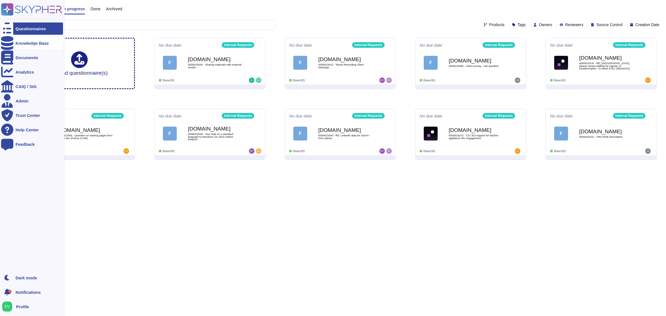
click at [31, 47] on div "Knowledge Base" at bounding box center [32, 43] width 62 height 12
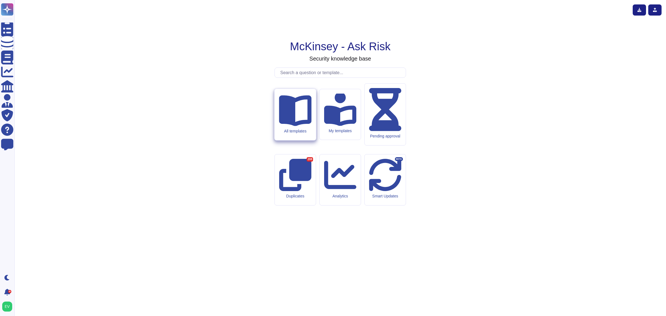
click at [280, 140] on div "All templates" at bounding box center [294, 114] width 41 height 51
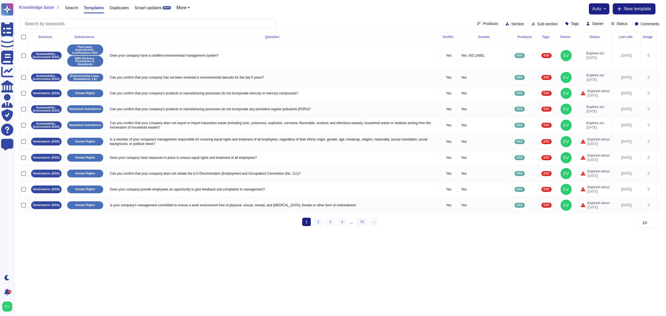
click at [483, 22] on span "Products" at bounding box center [490, 24] width 15 height 4
click at [482, 65] on span "Internal Requests" at bounding box center [487, 64] width 33 height 5
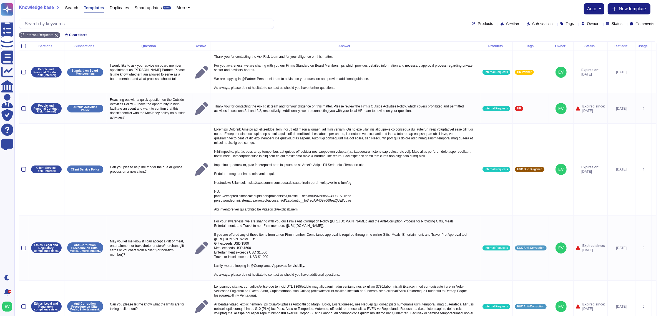
click at [594, 12] on div "auto" at bounding box center [593, 8] width 21 height 11
click at [594, 10] on span "auto" at bounding box center [591, 9] width 9 height 4
click at [540, 1] on div "Knowledge base Search Templates Duplicates Smart updates BETA More auto Auto di…" at bounding box center [337, 20] width 646 height 41
click at [611, 25] on span "Status" at bounding box center [616, 24] width 11 height 4
click at [651, 24] on div "Comments" at bounding box center [643, 24] width 27 height 4
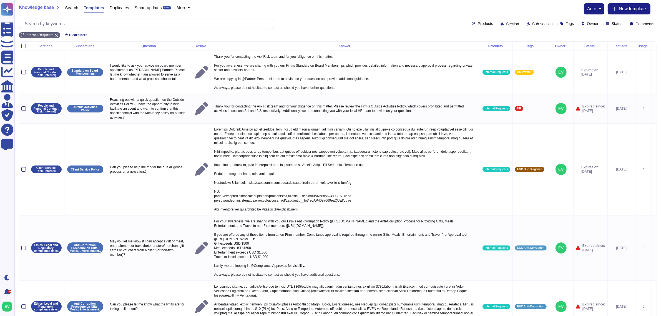
click at [177, 6] on span "More" at bounding box center [181, 8] width 10 height 4
click at [565, 24] on span "Tags" at bounding box center [569, 24] width 8 height 4
click at [538, 4] on div "Knowledge base Search Templates Duplicates Smart updates BETA More Sections Pro…" at bounding box center [337, 8] width 637 height 11
click at [656, 24] on icon at bounding box center [656, 24] width 0 height 0
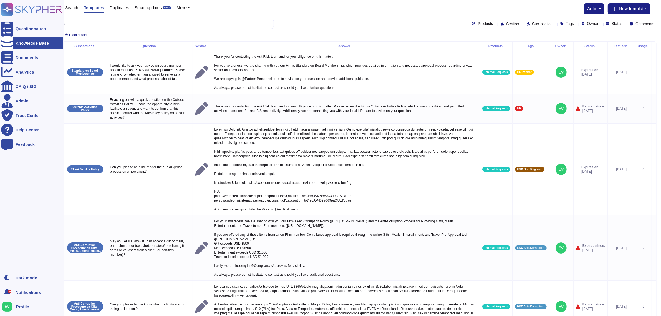
click at [21, 39] on div "Knowledge Base" at bounding box center [32, 43] width 62 height 12
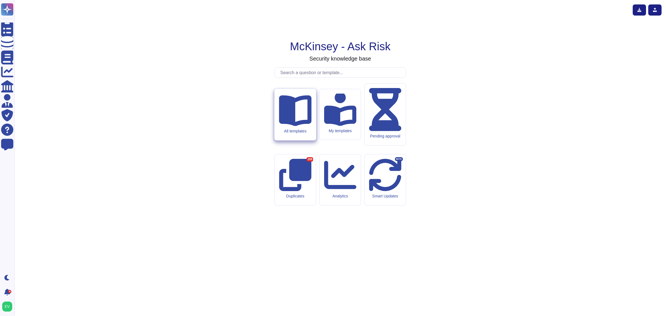
click at [295, 126] on icon at bounding box center [295, 109] width 32 height 32
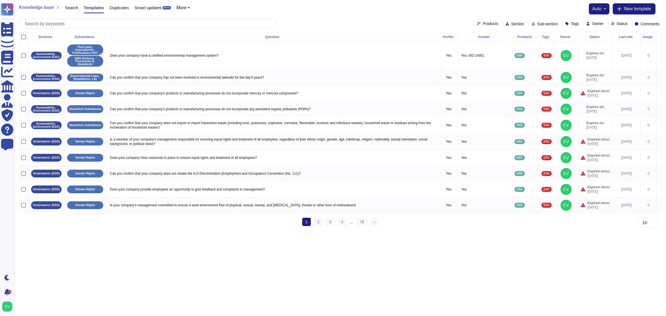
click at [189, 7] on div "Knowledge base Search Templates Duplicates Smart updates BETA More" at bounding box center [106, 8] width 175 height 11
click at [187, 7] on button "More" at bounding box center [183, 8] width 14 height 4
click at [630, 24] on icon at bounding box center [630, 24] width 0 height 0
click at [662, 26] on div "Knowledge base Search Templates Duplicates Smart updates BETA More Sections Pro…" at bounding box center [339, 16] width 651 height 32
click at [658, 25] on div "Comments" at bounding box center [648, 24] width 27 height 4
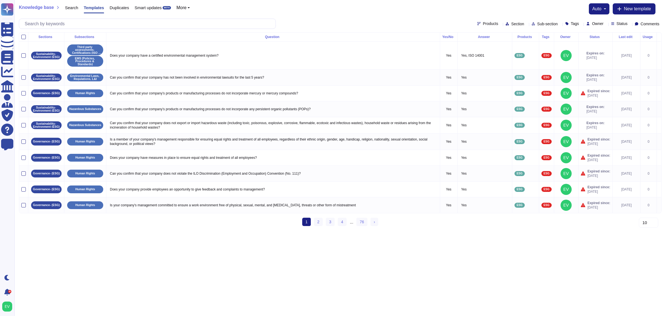
click at [606, 8] on div "auto" at bounding box center [599, 8] width 21 height 11
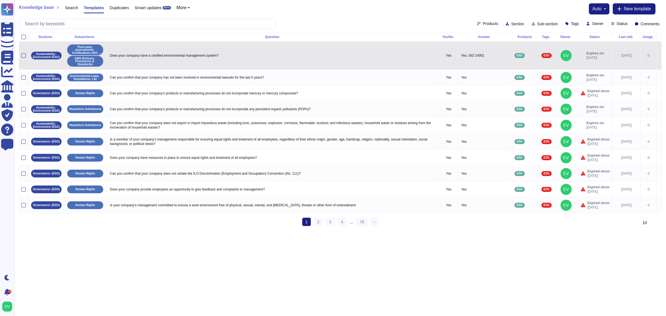
click at [23, 54] on div at bounding box center [23, 55] width 4 height 4
click at [0, 0] on input "checkbox" at bounding box center [0, 0] width 0 height 0
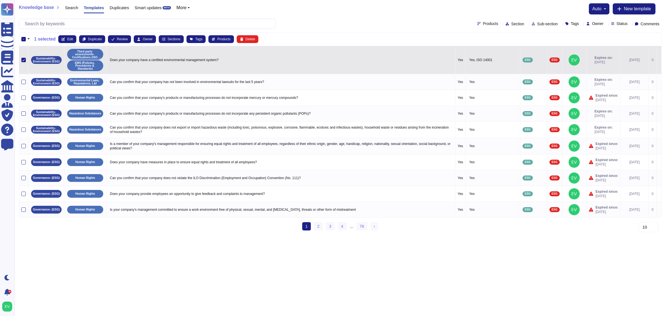
click at [23, 61] on icon at bounding box center [23, 60] width 3 height 3
click at [0, 0] on input "checkbox" at bounding box center [0, 0] width 0 height 0
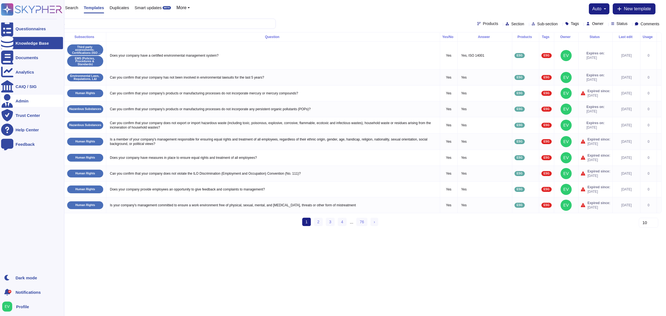
click at [24, 103] on div "Admin" at bounding box center [32, 101] width 62 height 12
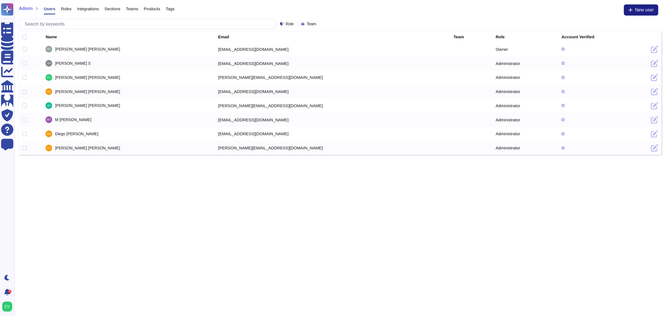
click at [92, 11] on span "Integrations" at bounding box center [88, 9] width 22 height 4
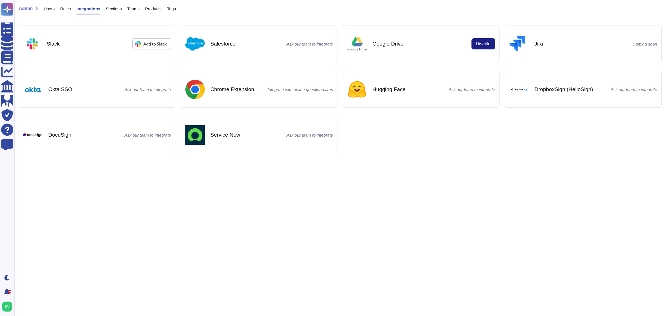
click at [64, 8] on span "Roles" at bounding box center [65, 9] width 11 height 4
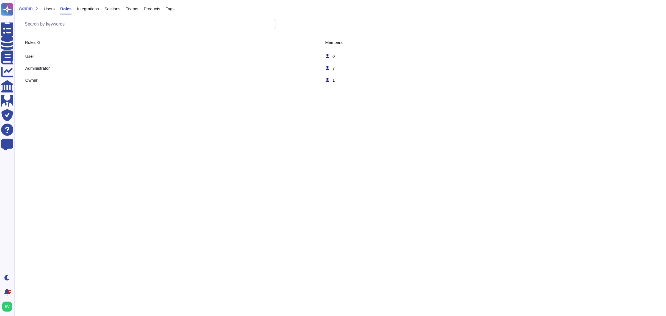
click at [90, 8] on span "Integrations" at bounding box center [88, 9] width 22 height 4
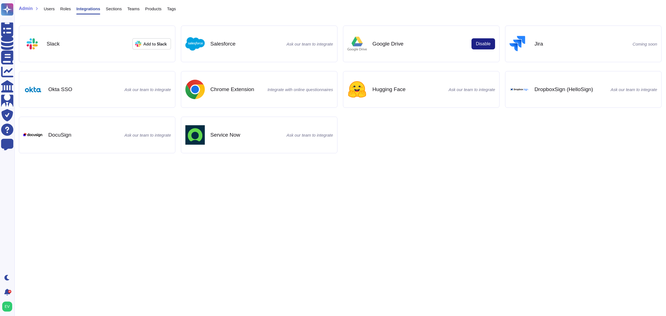
click at [118, 10] on span "Sections" at bounding box center [114, 9] width 16 height 4
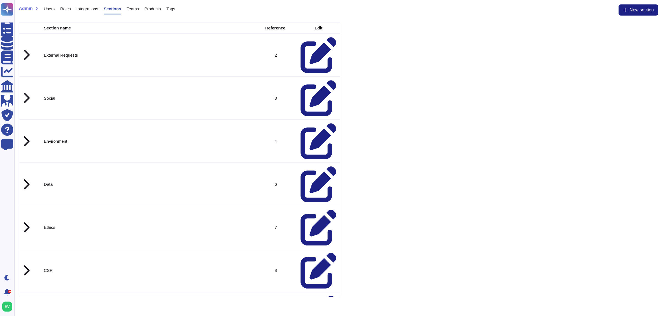
click at [127, 10] on span "Teams" at bounding box center [133, 9] width 12 height 4
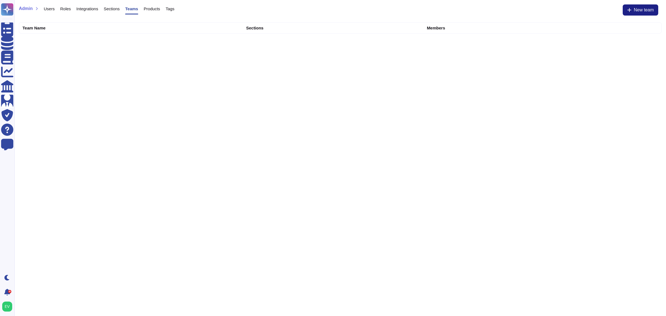
click at [30, 9] on span "Admin" at bounding box center [26, 8] width 14 height 4
click at [51, 8] on span "Users" at bounding box center [49, 9] width 11 height 4
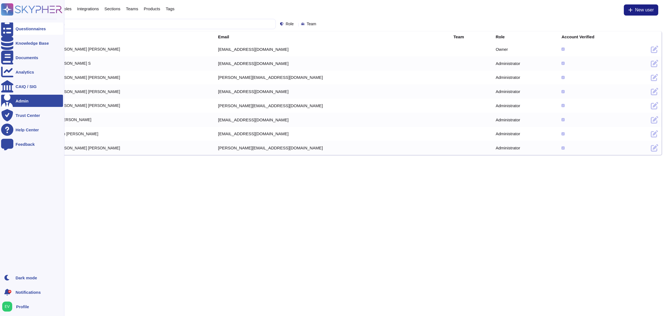
click at [22, 29] on div "Questionnaires" at bounding box center [31, 29] width 30 height 4
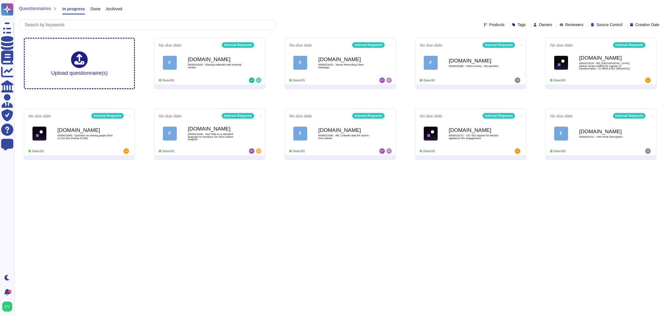
click at [649, 27] on span "Creation Date" at bounding box center [647, 25] width 24 height 4
click at [559, 11] on div "Questionnaires In progress Done Archived" at bounding box center [340, 9] width 643 height 11
click at [611, 24] on span "Source Control" at bounding box center [609, 25] width 26 height 4
click at [559, 7] on div "Questionnaires In progress Done Archived" at bounding box center [340, 9] width 643 height 11
click at [565, 24] on span "Reviewers" at bounding box center [574, 25] width 18 height 4
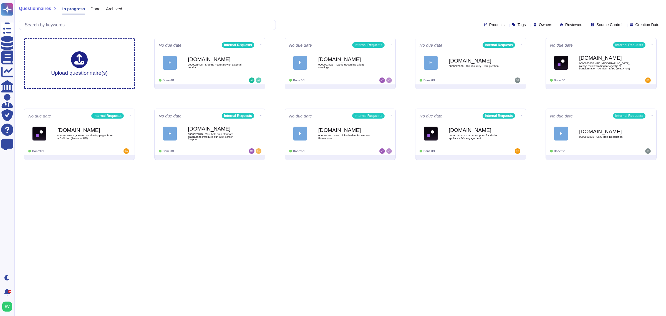
click at [506, 10] on div "Questionnaires In progress Done Archived" at bounding box center [340, 9] width 643 height 11
click at [115, 12] on div "Archived" at bounding box center [111, 9] width 22 height 11
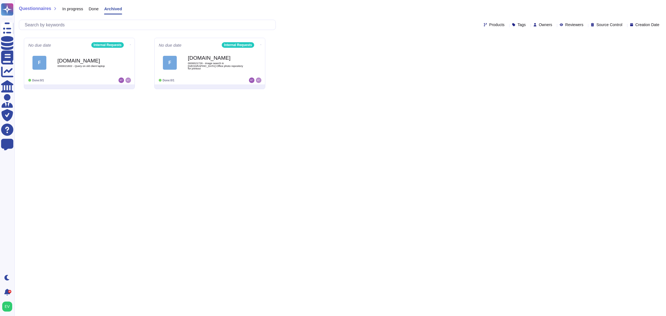
click at [87, 9] on div "Done" at bounding box center [91, 9] width 16 height 11
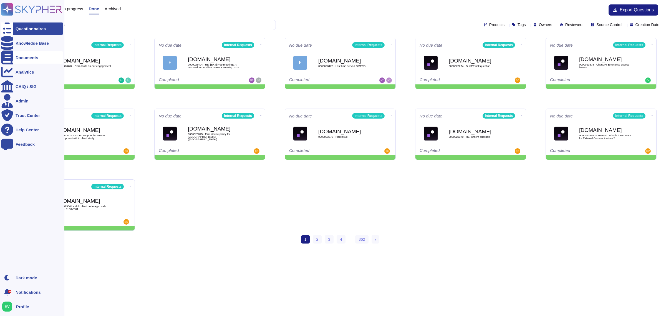
click at [27, 58] on div "Documents" at bounding box center [27, 57] width 23 height 4
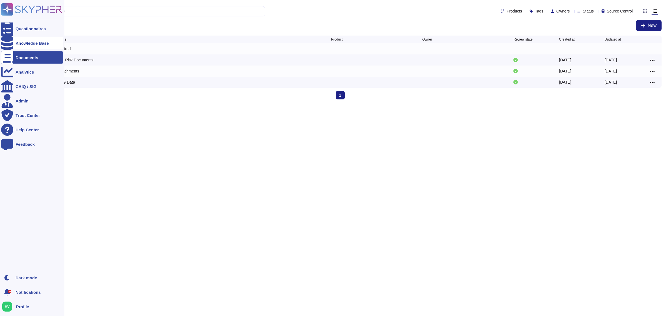
click at [44, 39] on div "Knowledge Base" at bounding box center [32, 43] width 62 height 12
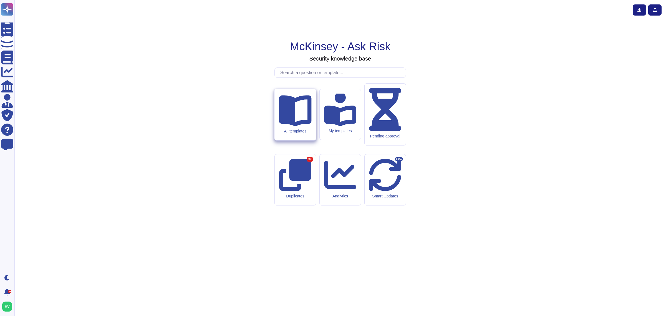
click at [284, 140] on div "All templates" at bounding box center [294, 114] width 41 height 51
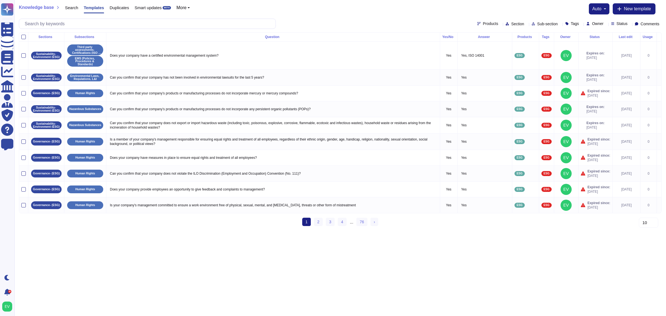
click at [483, 24] on span "Products" at bounding box center [490, 24] width 15 height 4
click at [511, 23] on span "Section" at bounding box center [517, 24] width 13 height 4
click at [532, 22] on div "Sub-section" at bounding box center [546, 24] width 28 height 4
click at [565, 25] on div "Tags" at bounding box center [573, 24] width 16 height 4
click at [594, 22] on div "Owner" at bounding box center [595, 24] width 19 height 4
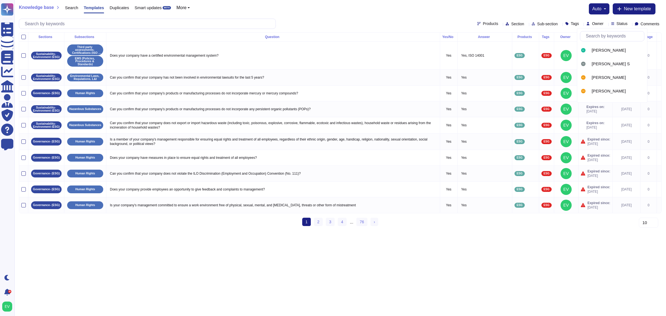
click at [616, 22] on span "Status" at bounding box center [621, 24] width 11 height 4
click at [646, 25] on span "Comments" at bounding box center [649, 24] width 19 height 4
click at [191, 8] on div "Knowledge base Search Templates Duplicates Smart updates BETA More" at bounding box center [106, 8] width 175 height 11
click at [186, 8] on button "More" at bounding box center [183, 8] width 14 height 4
click at [260, 8] on div "Knowledge base Search Templates Duplicates Smart updates BETA More Sections Pro…" at bounding box center [340, 8] width 643 height 11
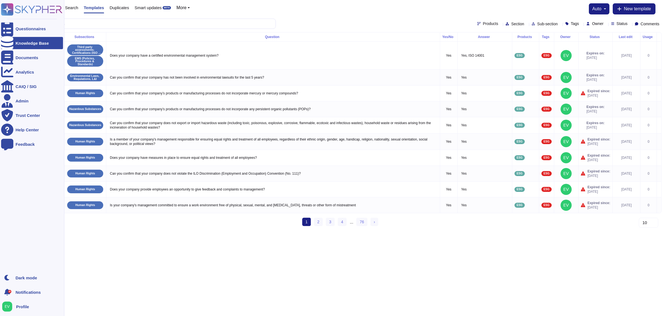
click at [17, 13] on icon at bounding box center [31, 9] width 61 height 12
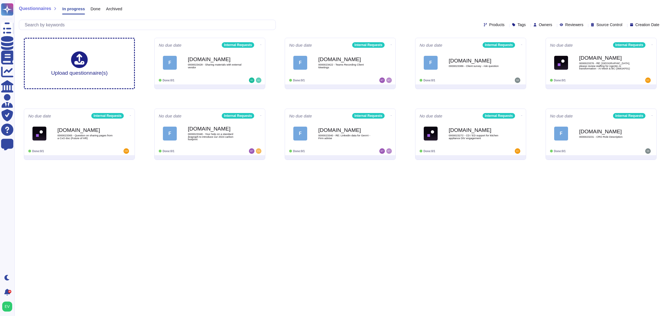
click at [608, 26] on span "Source Control" at bounding box center [609, 25] width 26 height 4
click at [565, 24] on span "Reviewers" at bounding box center [574, 25] width 18 height 4
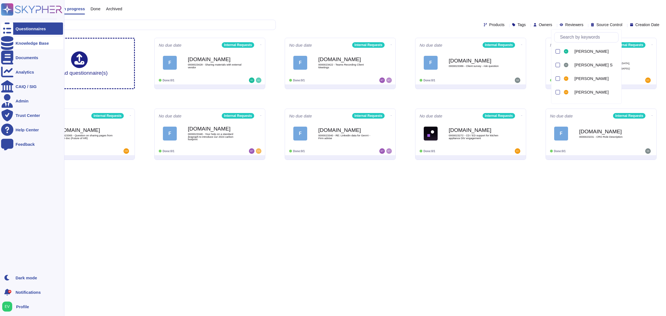
click at [13, 43] on div "Knowledge Base" at bounding box center [32, 43] width 62 height 12
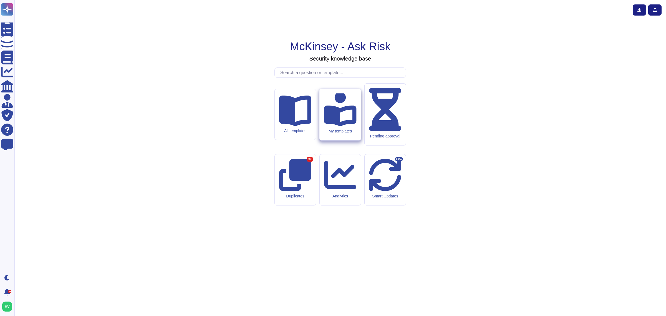
click at [349, 140] on div "My templates" at bounding box center [339, 114] width 41 height 51
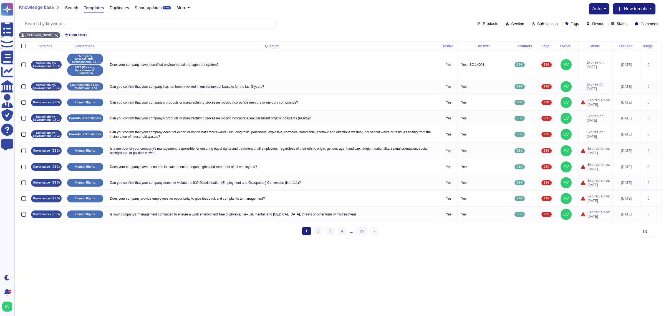
click at [618, 23] on span "Status" at bounding box center [621, 24] width 11 height 4
click at [511, 24] on span "Section" at bounding box center [517, 24] width 13 height 4
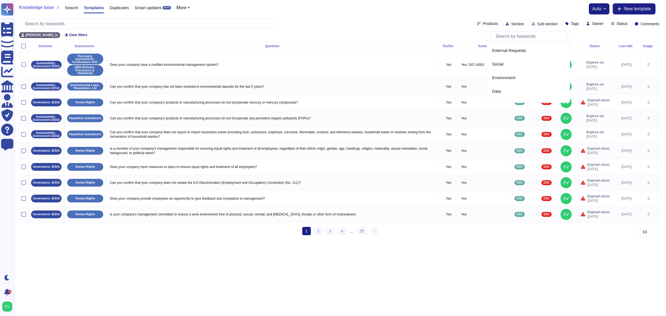
click at [483, 26] on span "Products" at bounding box center [490, 24] width 15 height 4
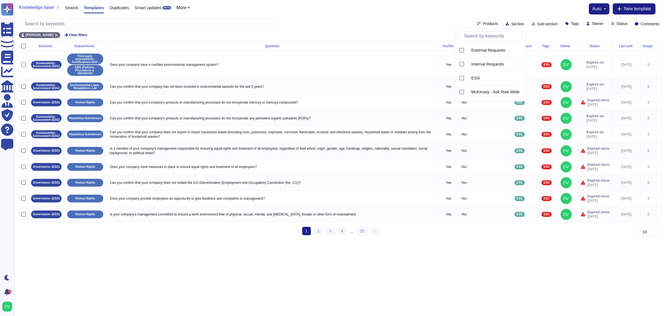
click at [539, 25] on span "Sub-section" at bounding box center [547, 24] width 21 height 4
click at [506, 27] on div "Products Section Sub-section Tags Owner Status Comments" at bounding box center [340, 24] width 643 height 10
click at [571, 24] on span "Tags" at bounding box center [575, 24] width 8 height 4
click at [601, 25] on div "Products Section Sub-section Tags Owner Status Comments" at bounding box center [569, 24] width 184 height 4
click at [592, 24] on span "Owner" at bounding box center [597, 24] width 11 height 4
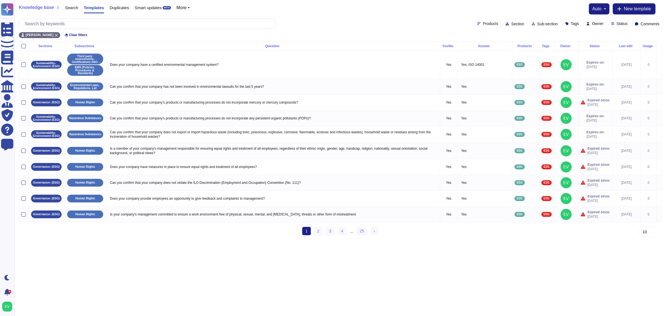
click at [616, 24] on span "Status" at bounding box center [621, 24] width 11 height 4
click at [646, 24] on span "Comments" at bounding box center [649, 24] width 19 height 4
click at [427, 19] on div "Products Section Sub-section Tags Owner Status Comments" at bounding box center [340, 24] width 643 height 10
click at [460, 20] on div "Products Section Sub-section Tags Owner Status Comments" at bounding box center [340, 24] width 643 height 10
click at [483, 22] on span "Products" at bounding box center [490, 24] width 15 height 4
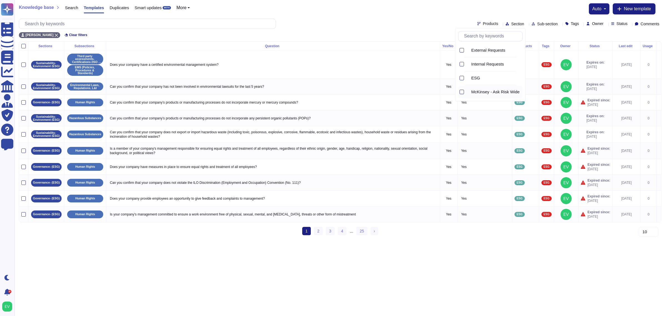
click at [482, 93] on span "McKinsey - Ask Risk Wide" at bounding box center [495, 91] width 48 height 5
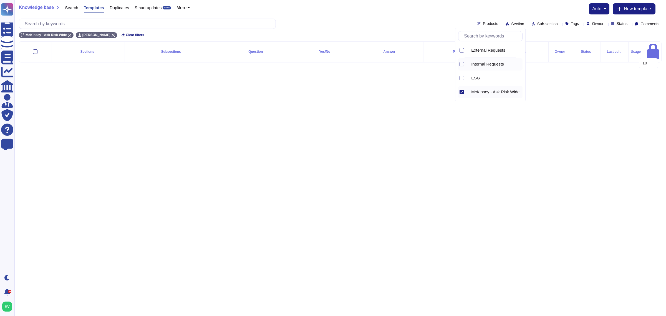
click at [465, 61] on div "Internal Requests" at bounding box center [490, 64] width 64 height 12
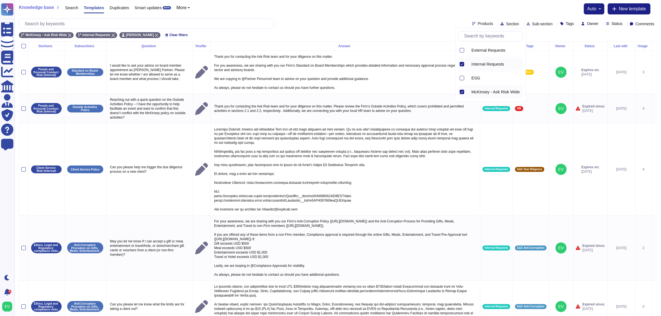
click at [463, 92] on div at bounding box center [461, 92] width 4 height 4
click at [368, 16] on div "Knowledge base Search Templates Duplicates Smart updates BETA More auto New tem…" at bounding box center [337, 20] width 646 height 41
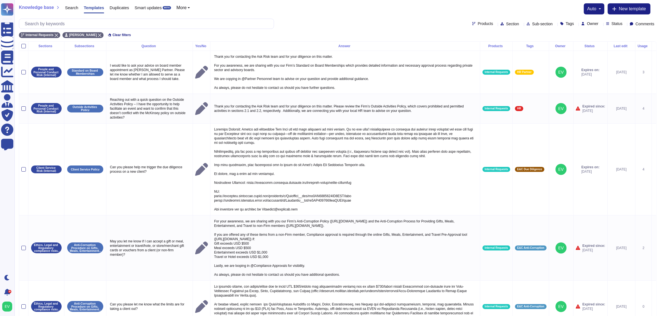
click at [597, 11] on div "auto" at bounding box center [593, 8] width 21 height 11
click at [246, 12] on div "Knowledge base Search Templates Duplicates Smart updates BETA More auto New tem…" at bounding box center [337, 8] width 637 height 11
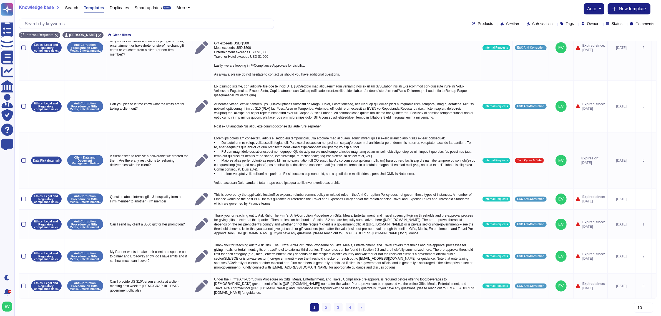
scroll to position [214, 0]
click at [359, 308] on link "› Next" at bounding box center [361, 307] width 8 height 8
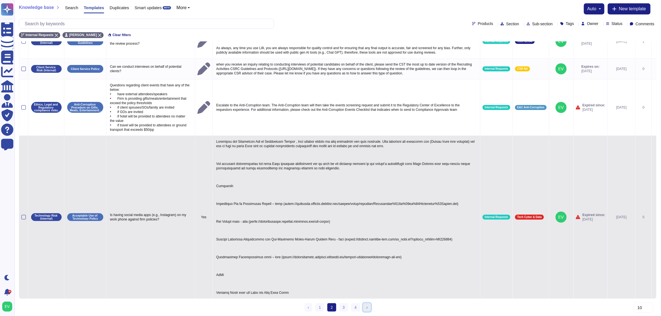
scroll to position [223, 0]
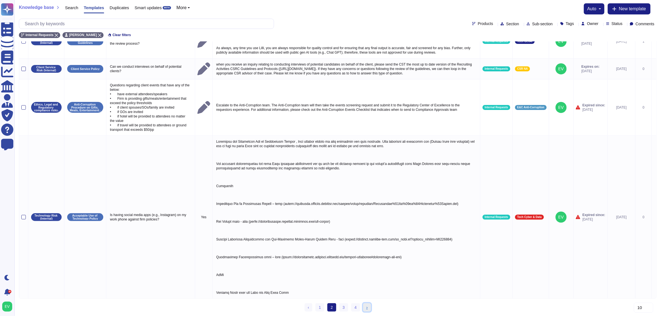
click at [370, 306] on link "› Next" at bounding box center [367, 307] width 8 height 8
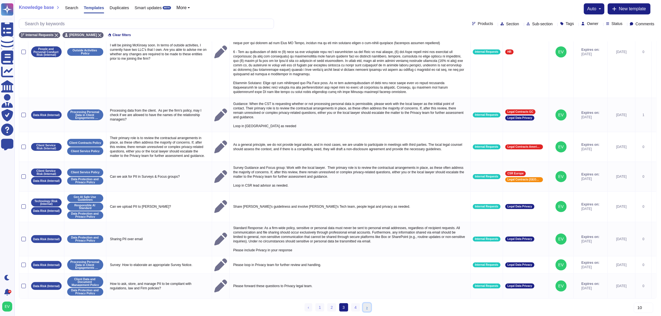
click at [370, 306] on link "› Next" at bounding box center [367, 307] width 8 height 8
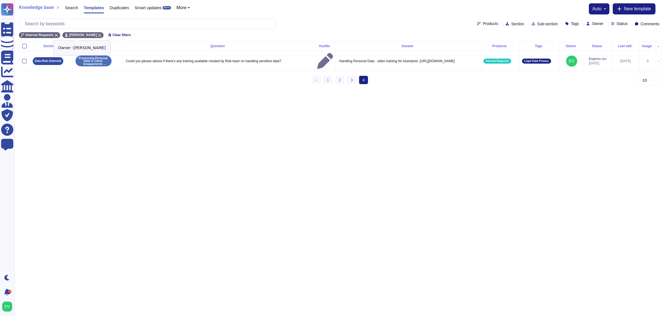
click at [87, 34] on div "[PERSON_NAME]" at bounding box center [82, 35] width 41 height 6
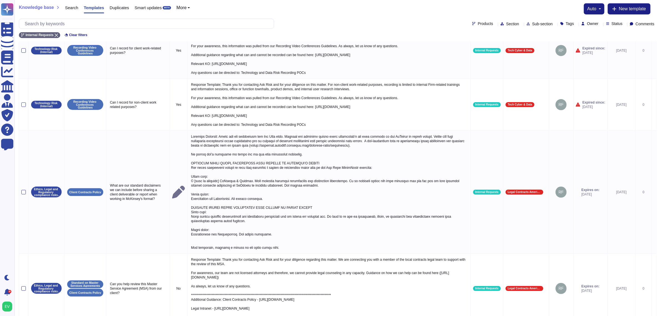
scroll to position [366, 0]
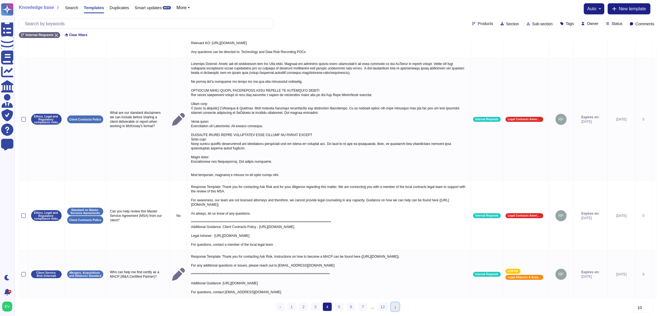
click at [395, 306] on link "› Next" at bounding box center [395, 306] width 8 height 8
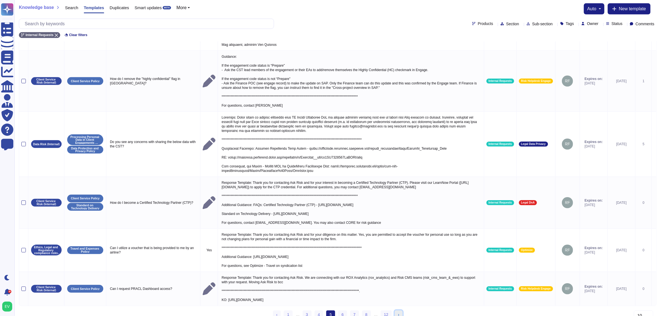
click at [395, 310] on link "› Next" at bounding box center [399, 314] width 8 height 8
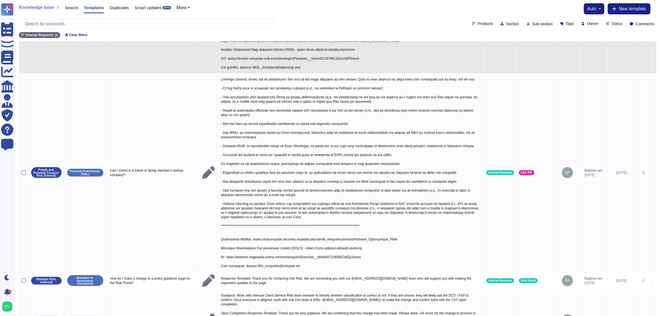
scroll to position [588, 0]
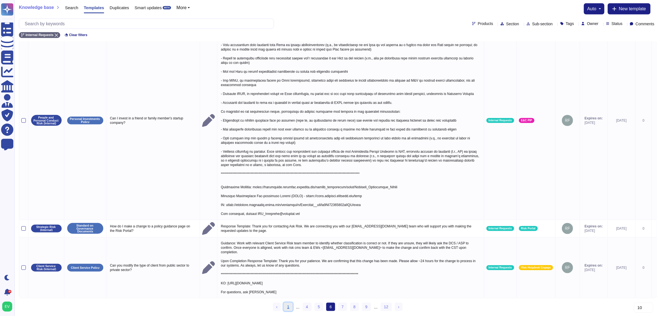
click at [291, 309] on link "1" at bounding box center [288, 306] width 9 height 8
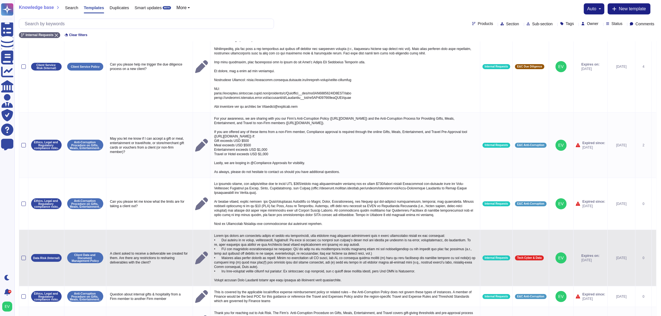
scroll to position [215, 0]
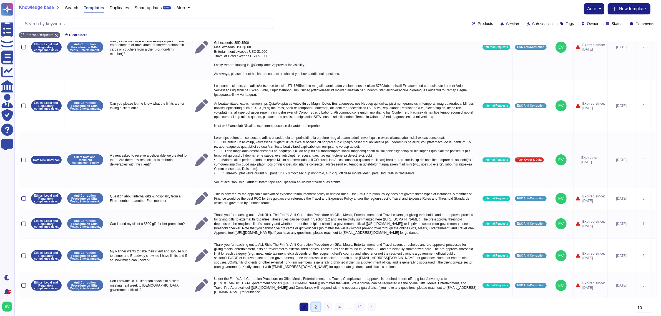
click at [312, 309] on link "2" at bounding box center [315, 306] width 9 height 8
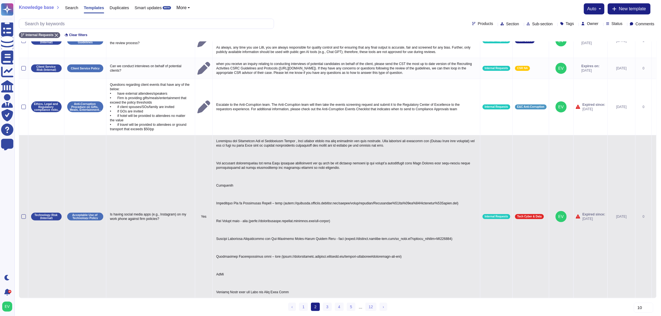
scroll to position [224, 0]
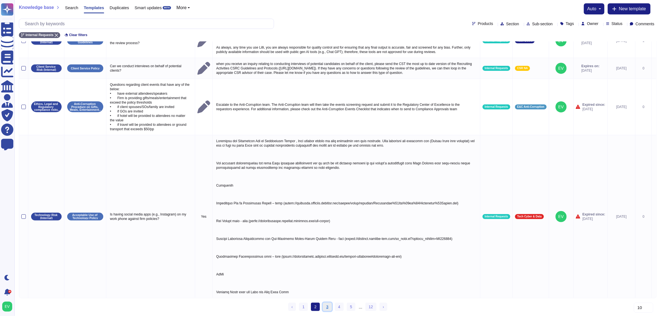
click at [329, 307] on link "3" at bounding box center [327, 306] width 9 height 8
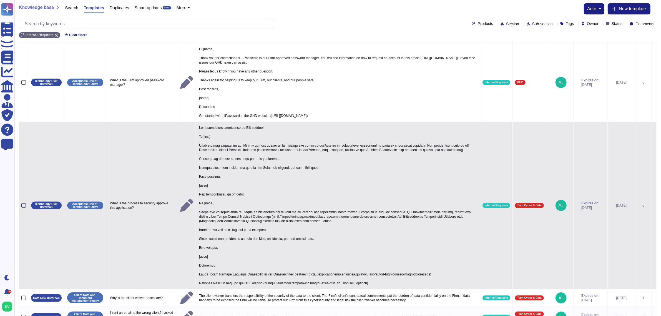
scroll to position [371, 0]
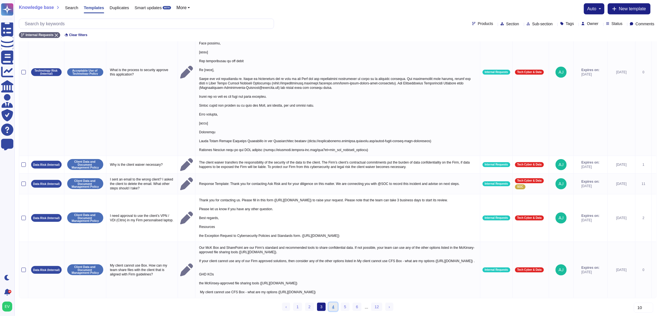
click at [332, 306] on link "4" at bounding box center [333, 306] width 9 height 8
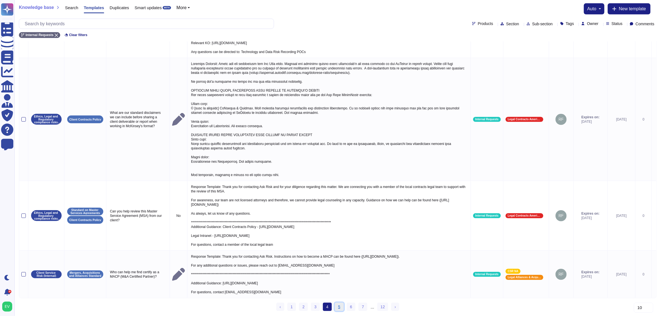
click at [338, 308] on link "5" at bounding box center [339, 306] width 9 height 8
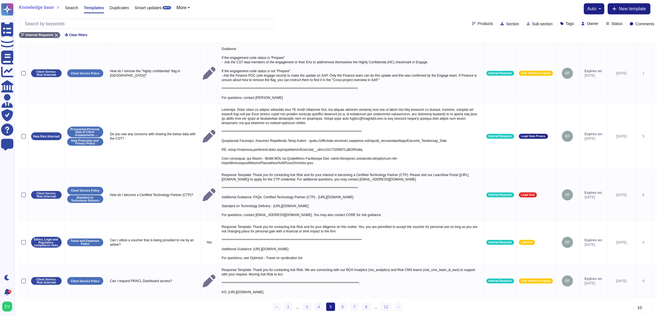
scroll to position [339, 0]
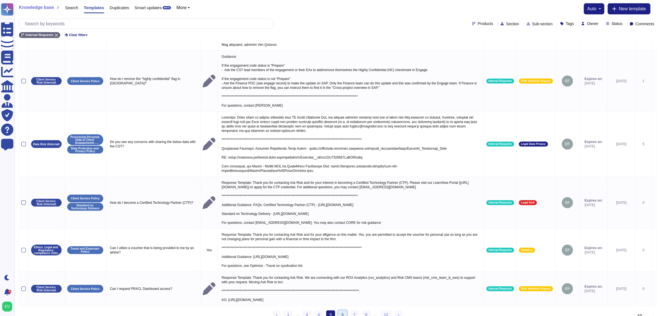
click at [341, 310] on link "6" at bounding box center [342, 314] width 9 height 8
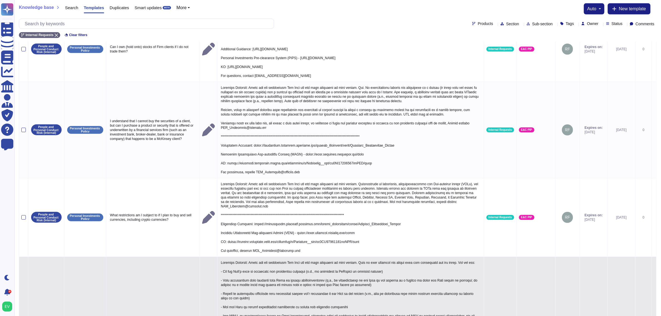
scroll to position [588, 0]
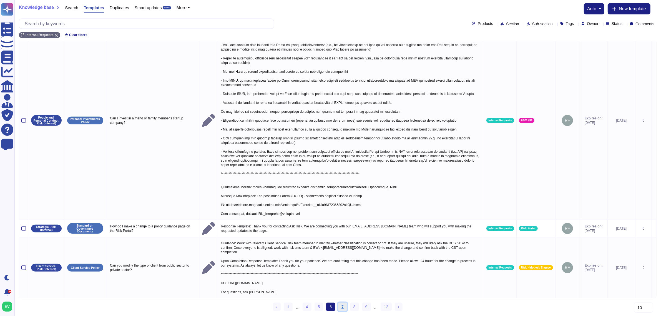
click at [338, 303] on link "7" at bounding box center [342, 306] width 9 height 8
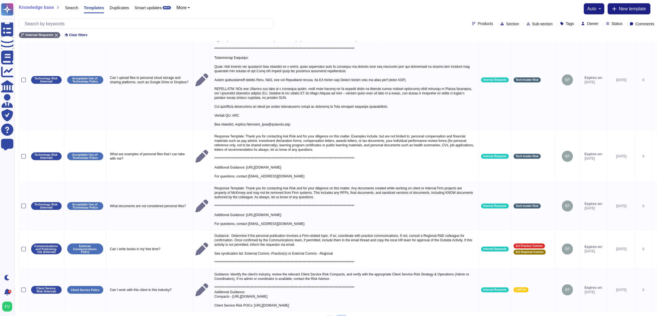
click at [342, 315] on link "8" at bounding box center [341, 320] width 9 height 8
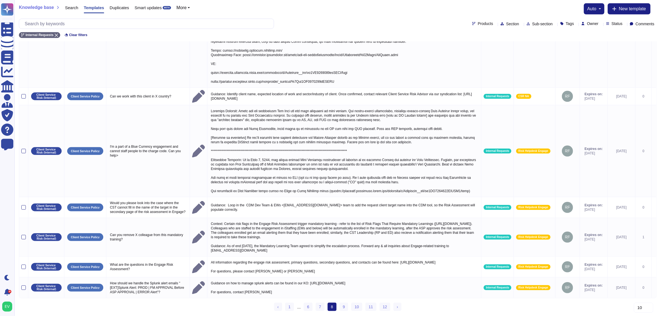
scroll to position [348, 0]
click at [343, 307] on link "9" at bounding box center [343, 306] width 9 height 8
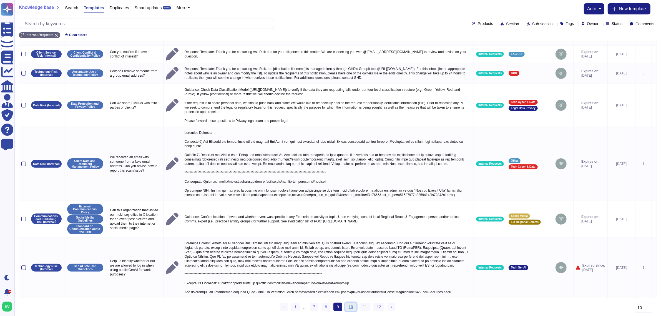
click at [350, 306] on link "10" at bounding box center [350, 306] width 11 height 8
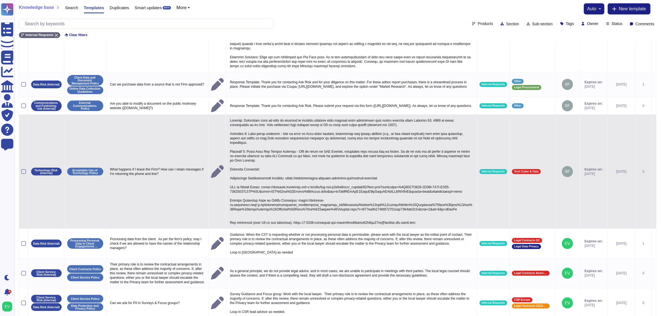
scroll to position [221, 0]
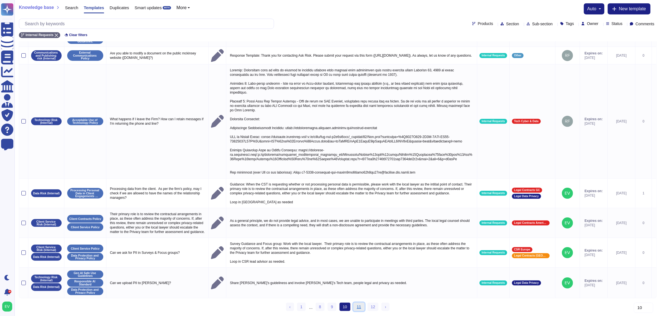
click at [356, 309] on link "11" at bounding box center [358, 306] width 11 height 8
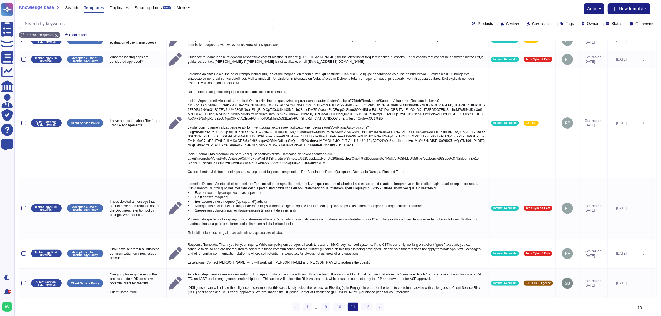
scroll to position [126, 0]
click at [362, 308] on link "12" at bounding box center [366, 306] width 11 height 8
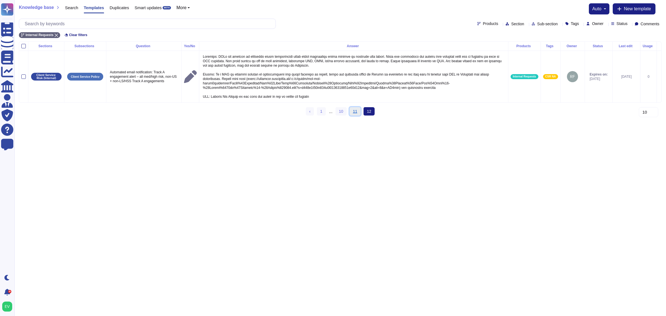
click at [355, 115] on link "11" at bounding box center [355, 111] width 11 height 8
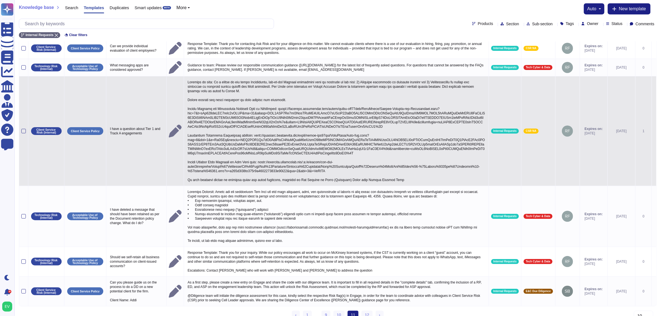
scroll to position [126, 0]
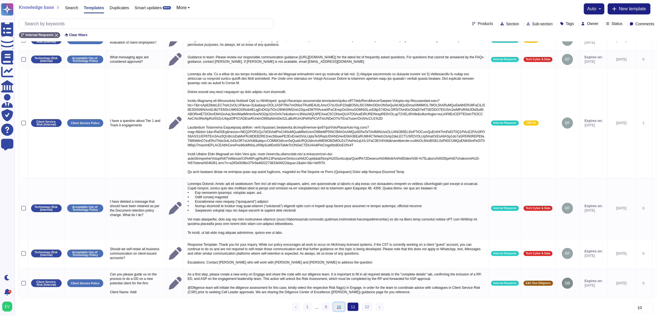
click at [343, 306] on link "10" at bounding box center [338, 306] width 11 height 8
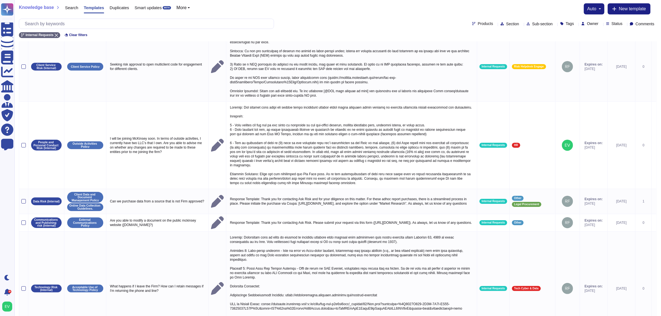
scroll to position [0, 0]
